Goal: Task Accomplishment & Management: Use online tool/utility

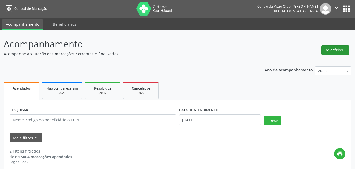
click at [336, 49] on button "Relatórios" at bounding box center [335, 49] width 28 height 9
click at [304, 60] on link "Agendamentos" at bounding box center [320, 62] width 59 height 8
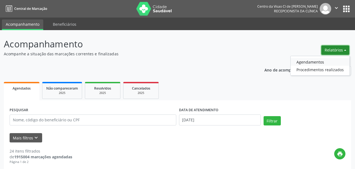
select select "8"
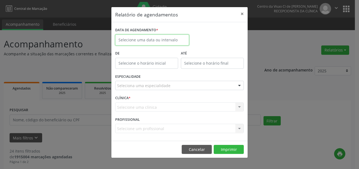
click at [142, 39] on input "text" at bounding box center [152, 39] width 74 height 11
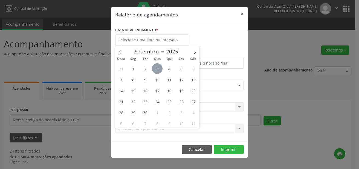
click at [160, 70] on span "3" at bounding box center [157, 68] width 11 height 11
type input "[DATE]"
click at [160, 70] on span "3" at bounding box center [157, 68] width 11 height 11
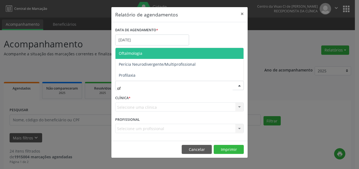
type input "oft"
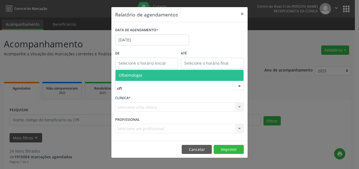
click at [147, 79] on span "Oftalmologia" at bounding box center [180, 75] width 128 height 11
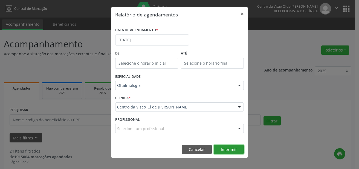
click at [228, 151] on button "Imprimir" at bounding box center [229, 149] width 30 height 9
